Goal: Entertainment & Leisure: Consume media (video, audio)

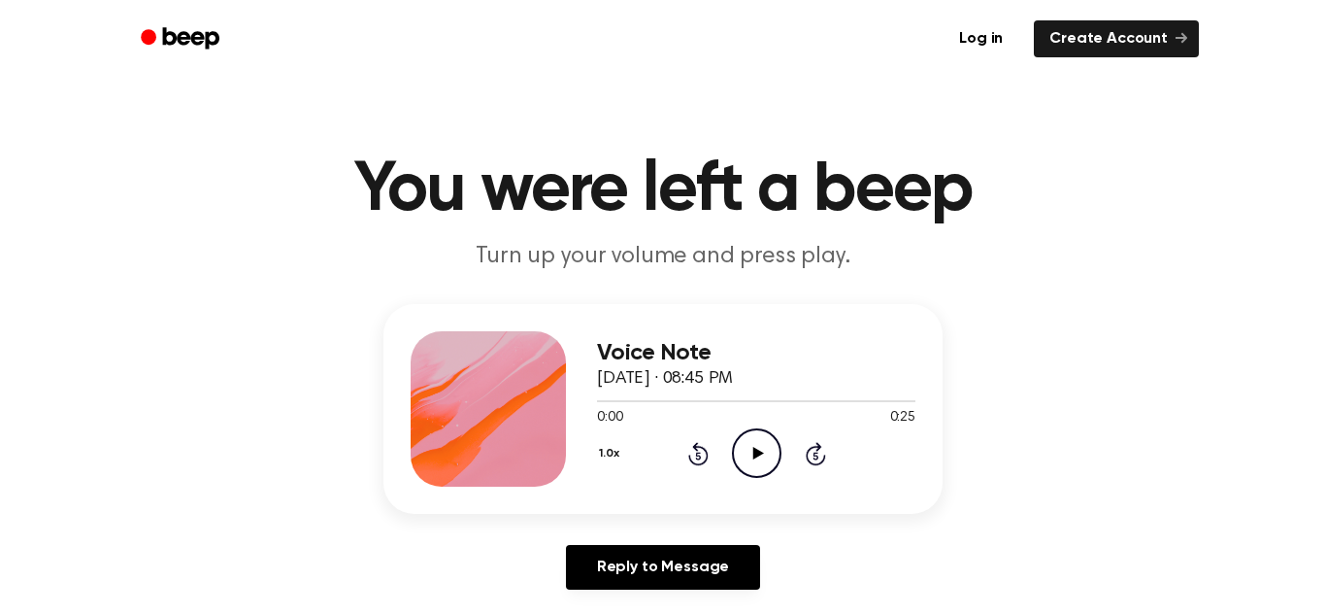
click at [749, 449] on icon "Play Audio" at bounding box center [757, 453] width 50 height 50
click at [753, 450] on icon at bounding box center [756, 453] width 9 height 13
click at [700, 448] on icon at bounding box center [698, 453] width 20 height 23
click at [768, 454] on icon "Play Audio" at bounding box center [757, 453] width 50 height 50
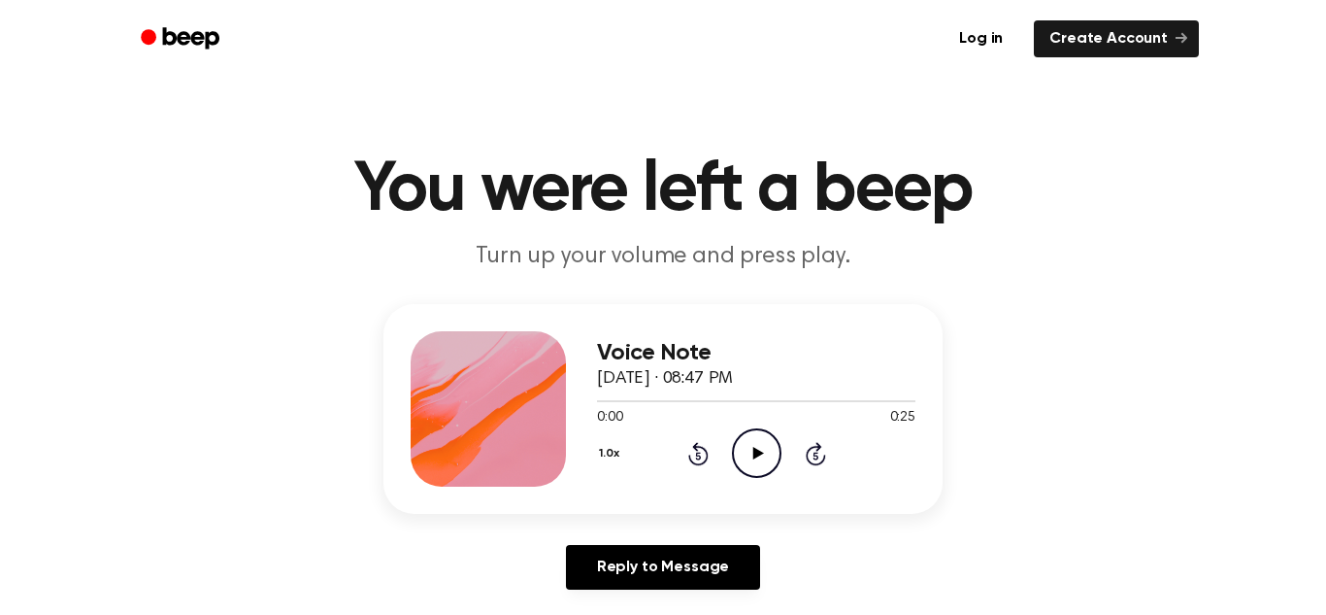
click at [766, 441] on icon "Play Audio" at bounding box center [757, 453] width 50 height 50
click at [652, 317] on div "Voice Note September 11, 2025 · 08:49 PM 0:00 0:09 Your browser does not suppor…" at bounding box center [662, 409] width 559 height 210
click at [757, 458] on icon "Play Audio" at bounding box center [757, 453] width 50 height 50
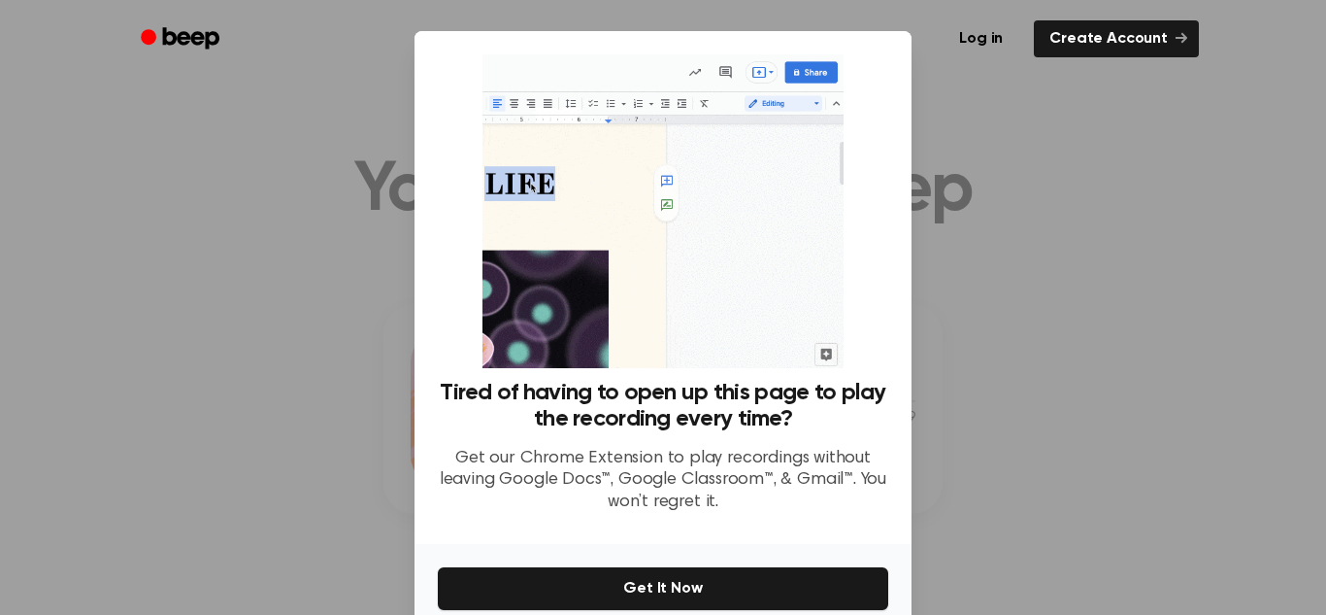
click at [961, 261] on div at bounding box center [663, 307] width 1326 height 615
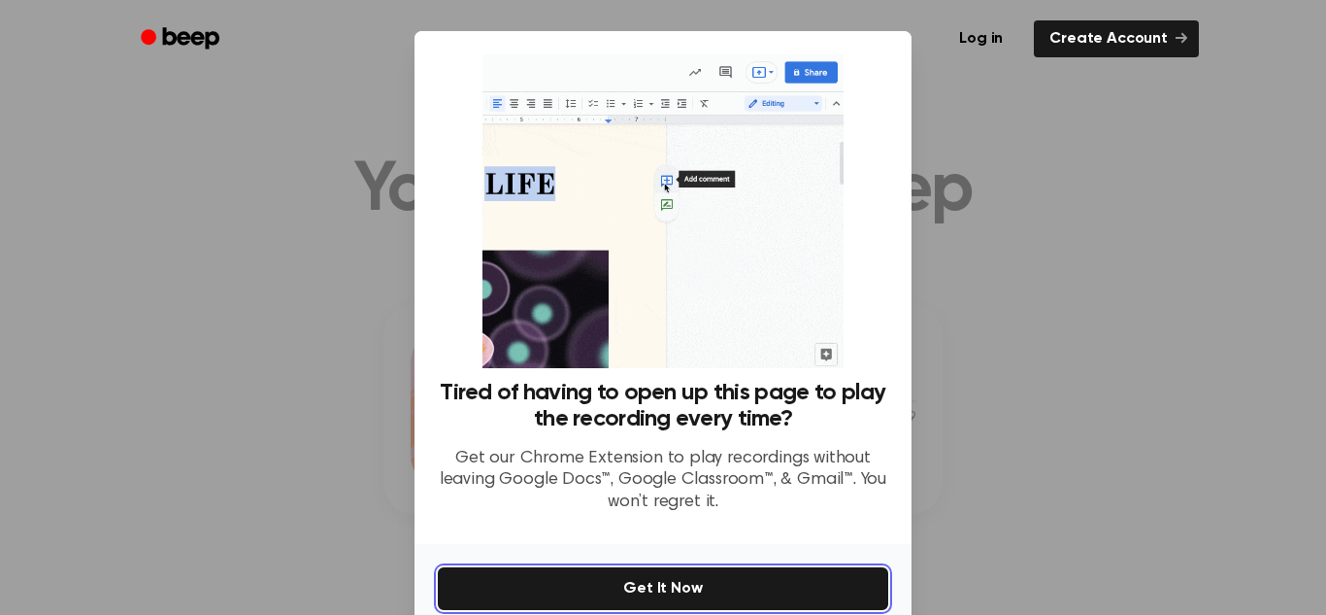
click at [663, 577] on button "Get It Now" at bounding box center [663, 588] width 450 height 43
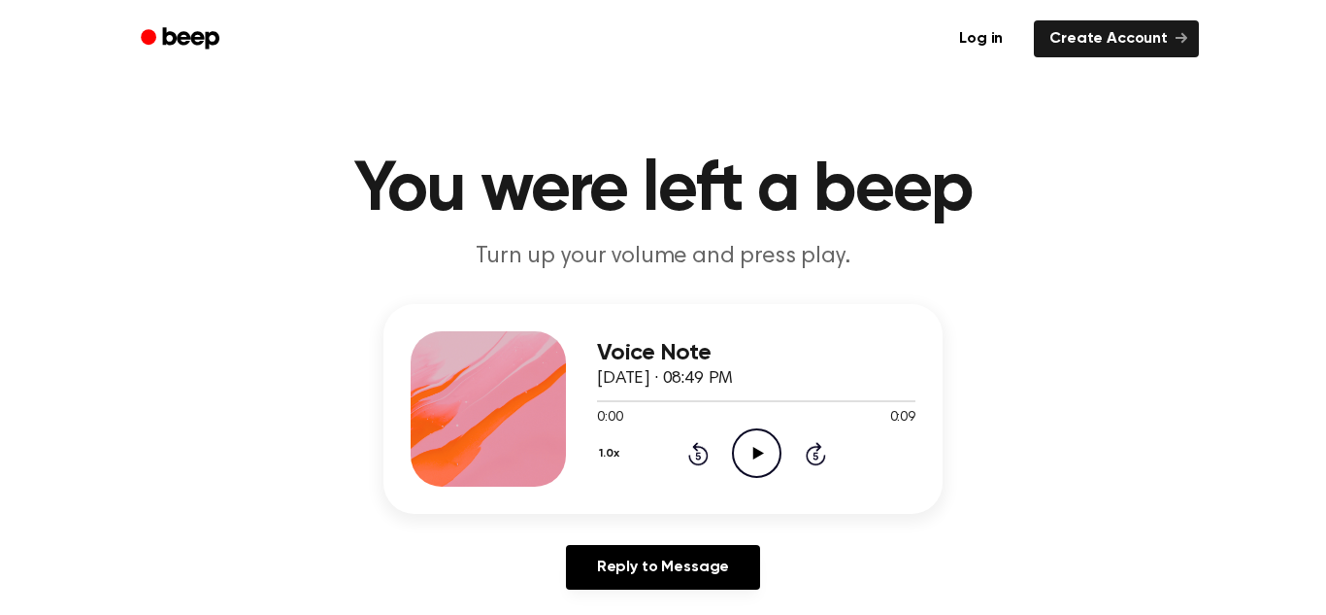
click at [754, 454] on icon at bounding box center [757, 453] width 11 height 13
click at [761, 467] on icon "Play Audio" at bounding box center [757, 453] width 50 height 50
click at [762, 471] on icon "Play Audio" at bounding box center [757, 453] width 50 height 50
click at [751, 465] on icon "Play Audio" at bounding box center [757, 453] width 50 height 50
click at [748, 442] on icon "Play Audio" at bounding box center [757, 453] width 50 height 50
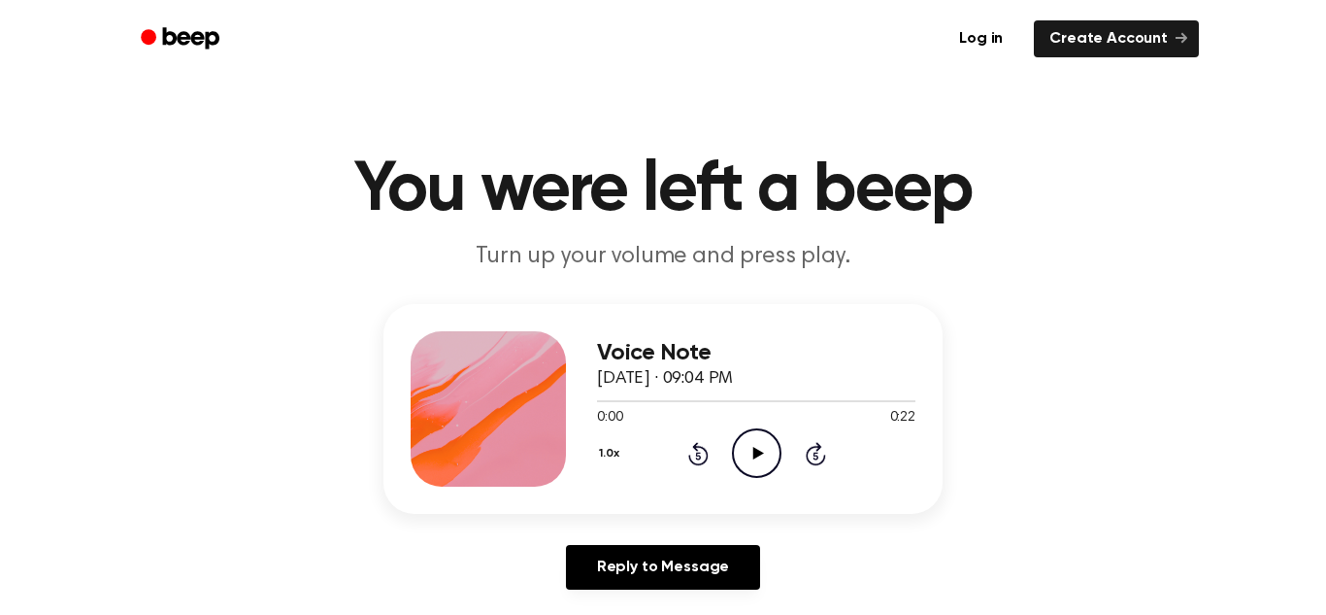
click at [756, 430] on circle at bounding box center [757, 453] width 48 height 48
click at [732, 446] on icon "Play Audio" at bounding box center [757, 453] width 50 height 50
click at [748, 442] on icon "Play Audio" at bounding box center [757, 453] width 50 height 50
click at [773, 452] on icon "Play Audio" at bounding box center [757, 453] width 50 height 50
click at [745, 438] on icon "Play Audio" at bounding box center [757, 453] width 50 height 50
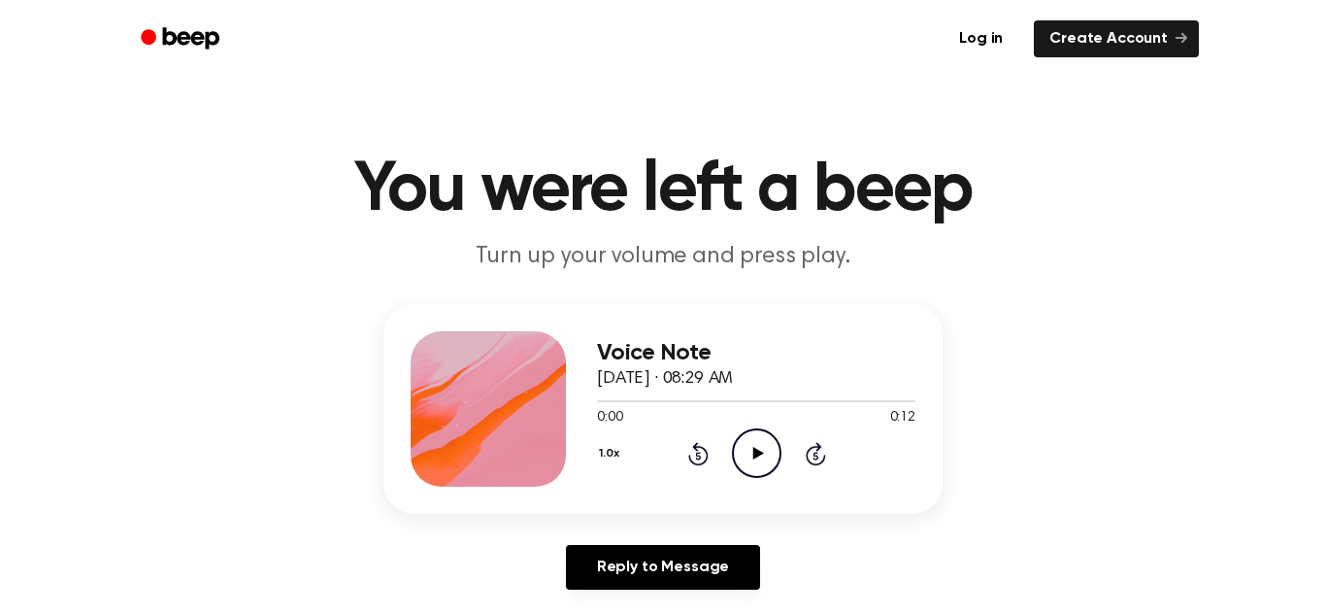
click at [748, 454] on icon "Play Audio" at bounding box center [757, 453] width 50 height 50
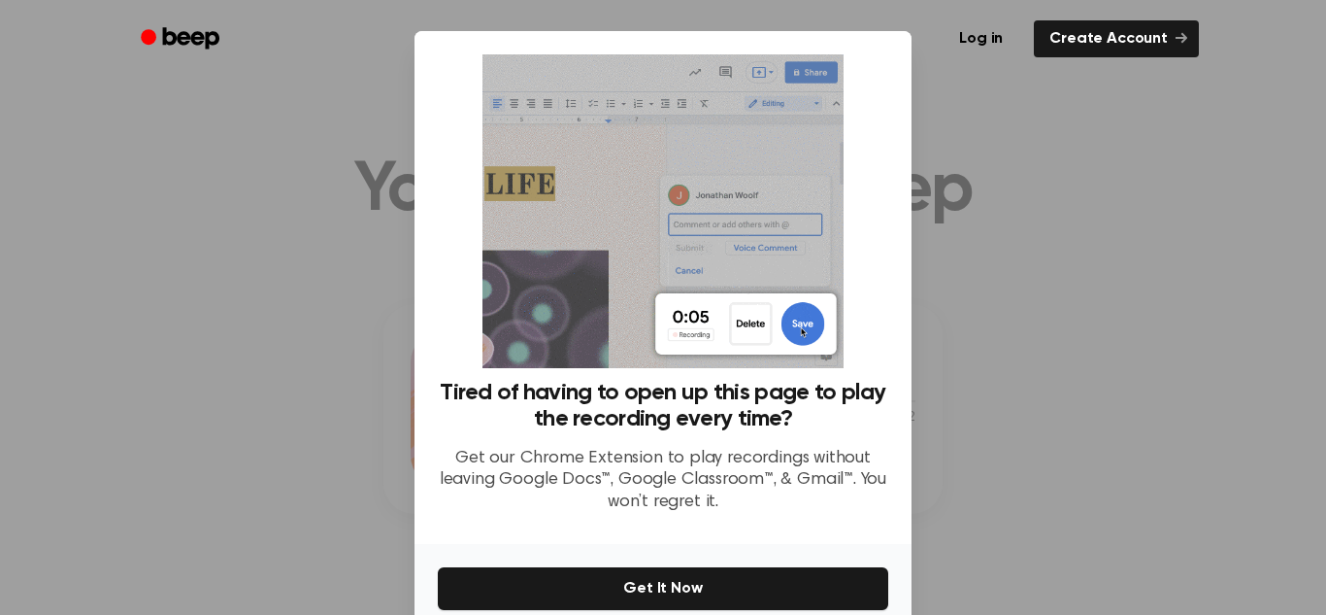
click at [907, 343] on div "Tired of having to open up this page to play the recording every time? Get our …" at bounding box center [663, 287] width 497 height 513
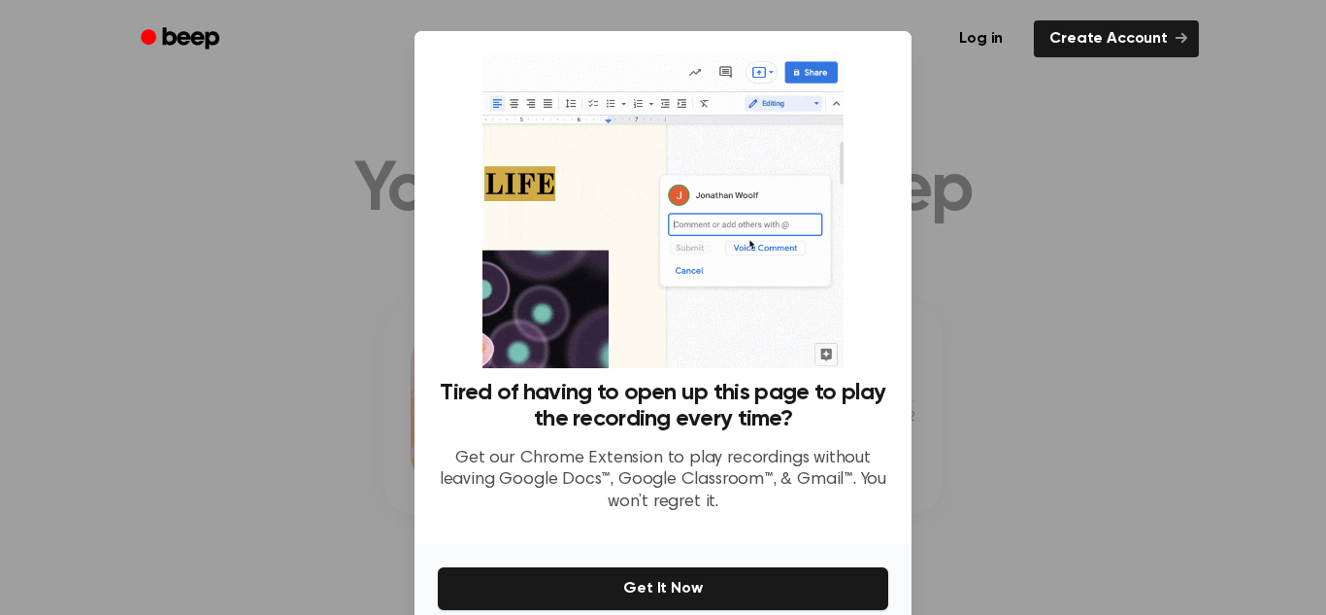
click at [1093, 13] on div "Log in Create Account" at bounding box center [663, 39] width 1072 height 78
click at [1081, 34] on link "Create Account" at bounding box center [1116, 38] width 165 height 37
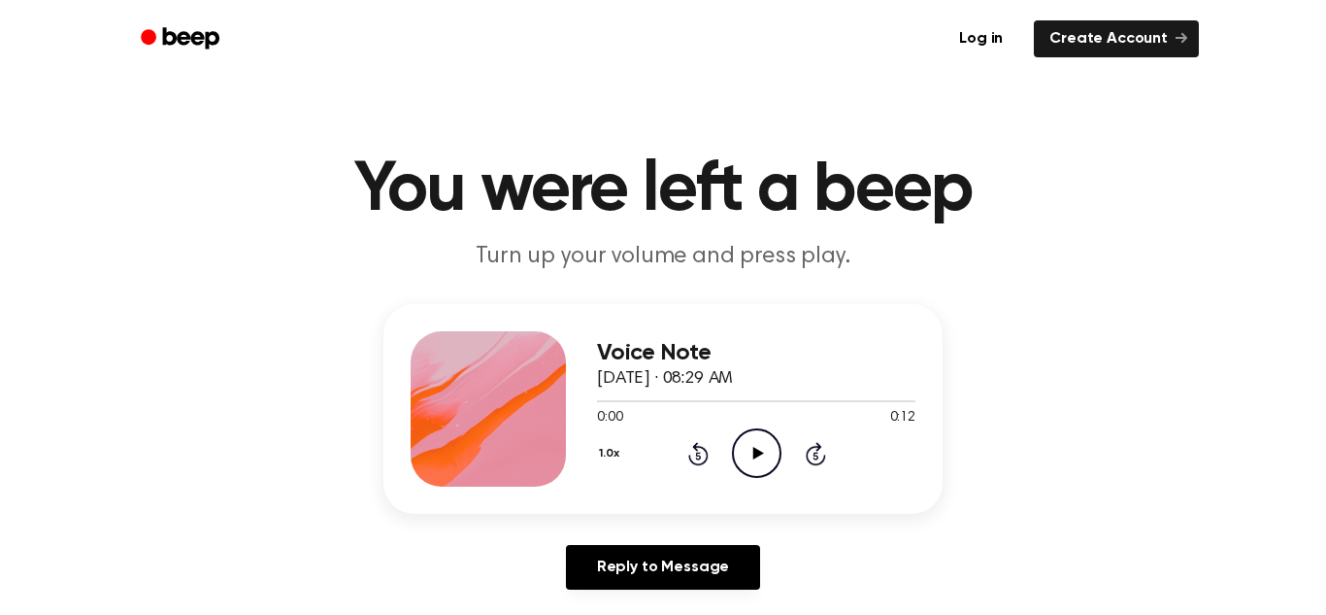
click at [770, 465] on icon "Play Audio" at bounding box center [757, 453] width 50 height 50
click at [738, 447] on icon "Play Audio" at bounding box center [757, 453] width 50 height 50
click at [748, 443] on icon "Play Audio" at bounding box center [757, 453] width 50 height 50
click at [737, 442] on icon "Play Audio" at bounding box center [757, 453] width 50 height 50
click at [736, 448] on icon "Play Audio" at bounding box center [757, 453] width 50 height 50
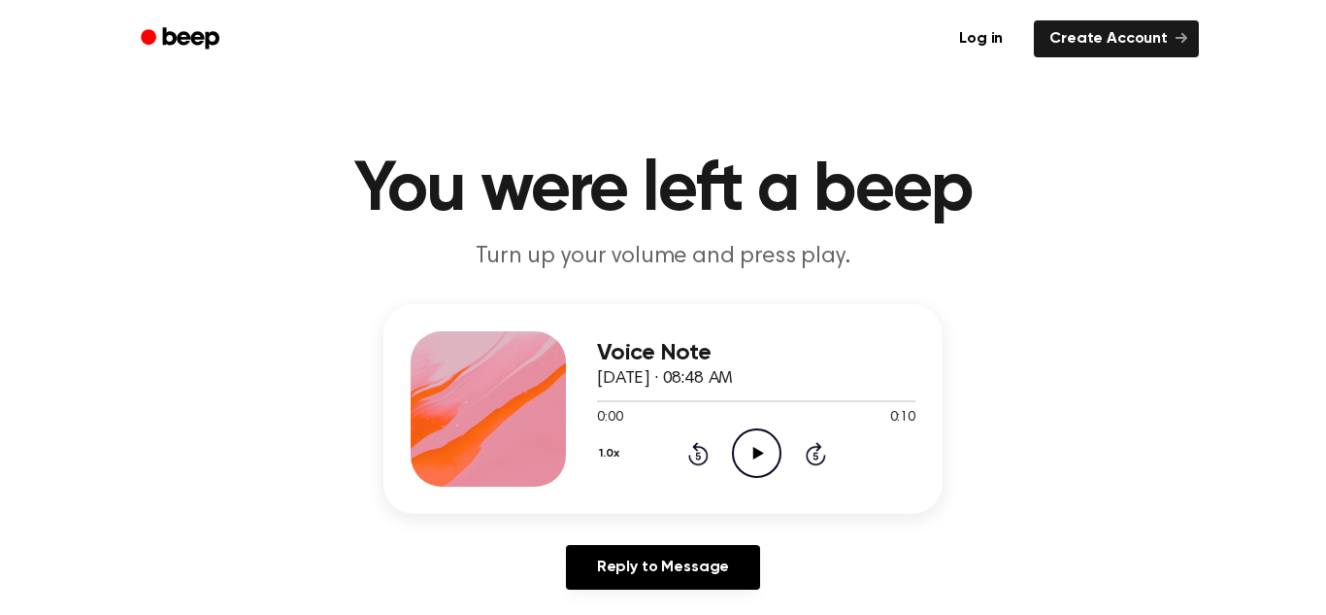
click at [741, 441] on icon "Play Audio" at bounding box center [757, 453] width 50 height 50
click at [773, 460] on icon "Play Audio" at bounding box center [757, 453] width 50 height 50
